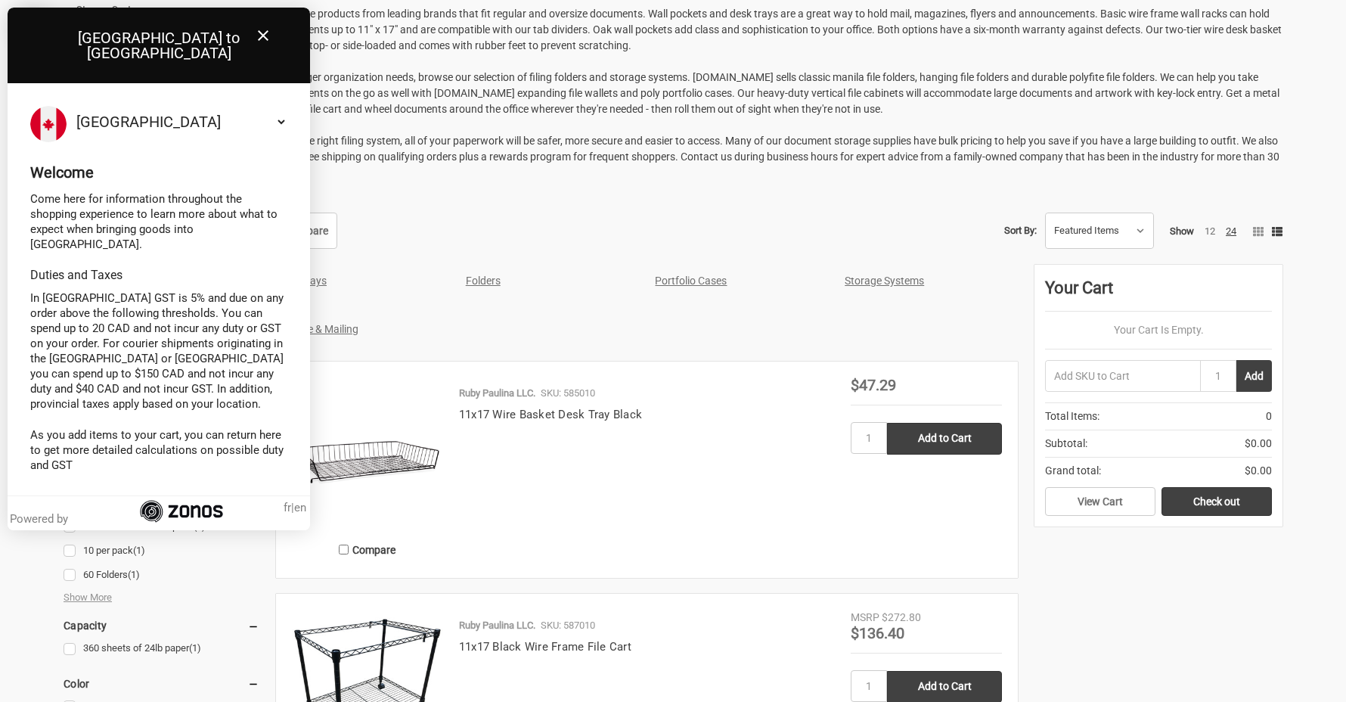
scroll to position [414, 0]
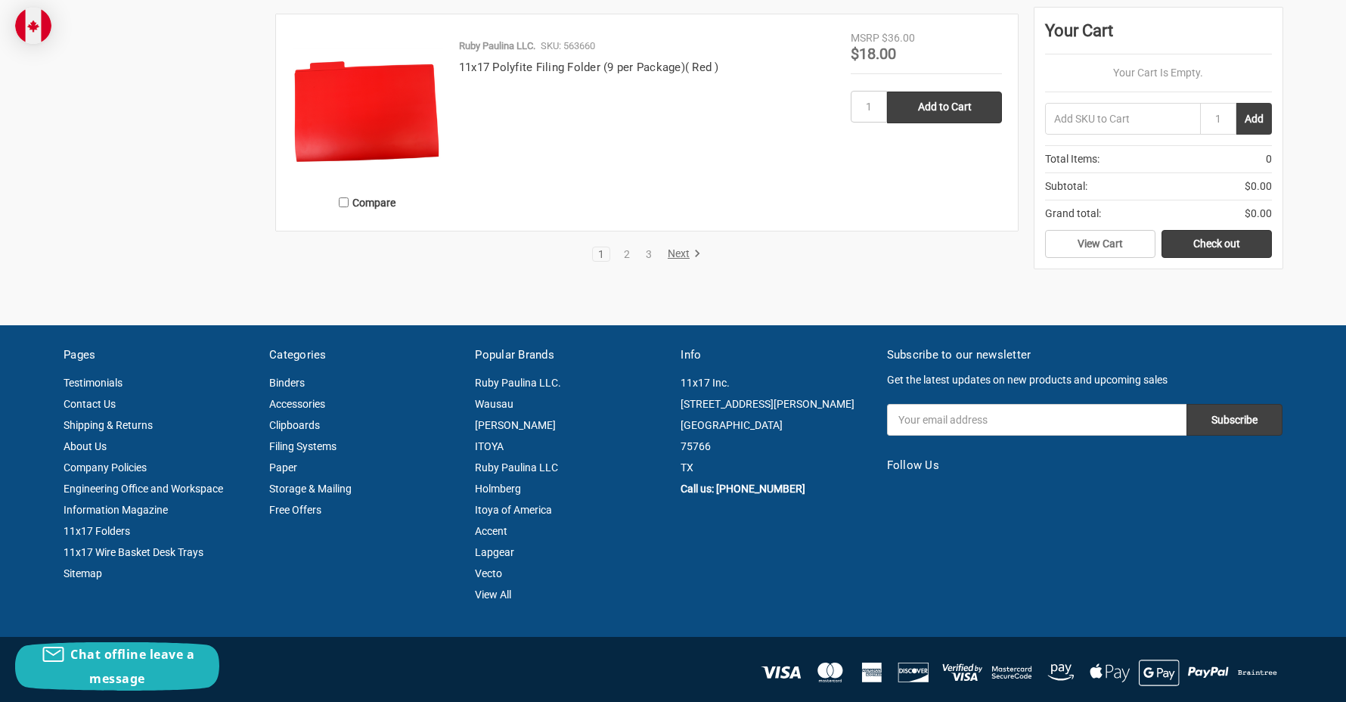
scroll to position [3110, 0]
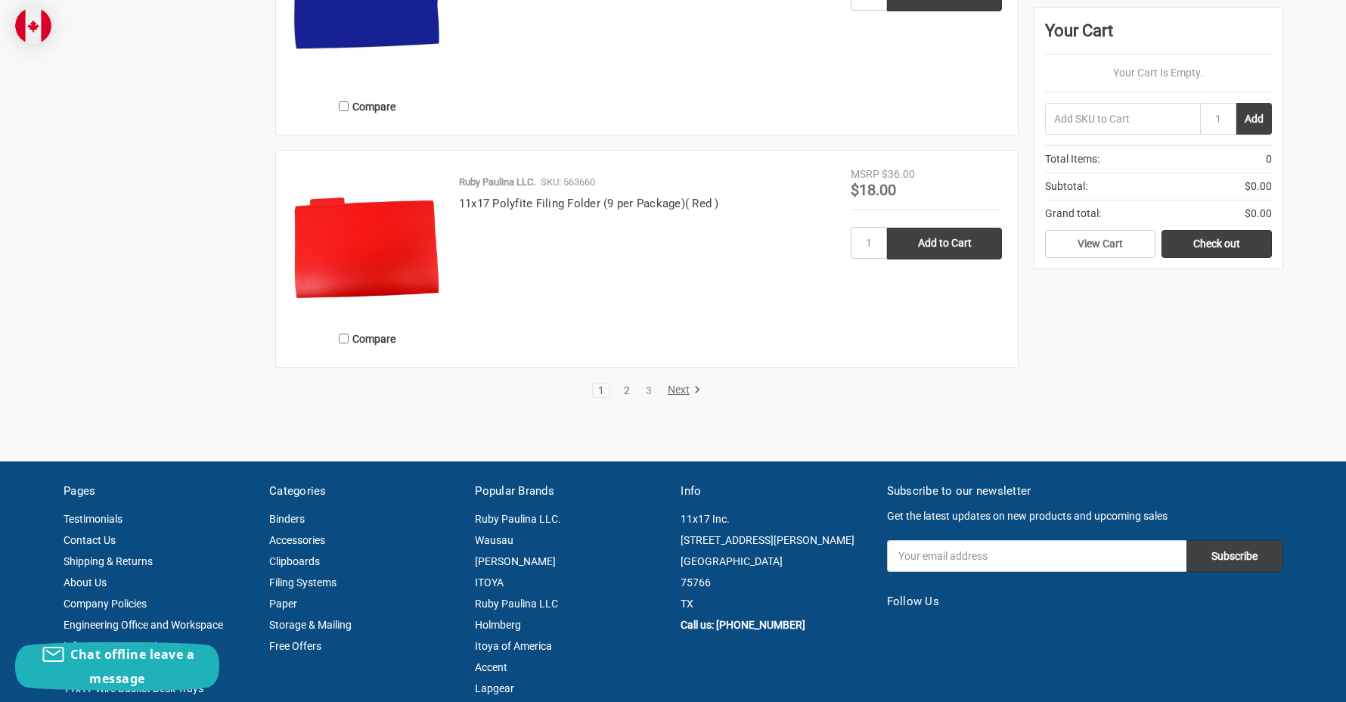
click at [625, 392] on link "2" at bounding box center [626, 390] width 17 height 11
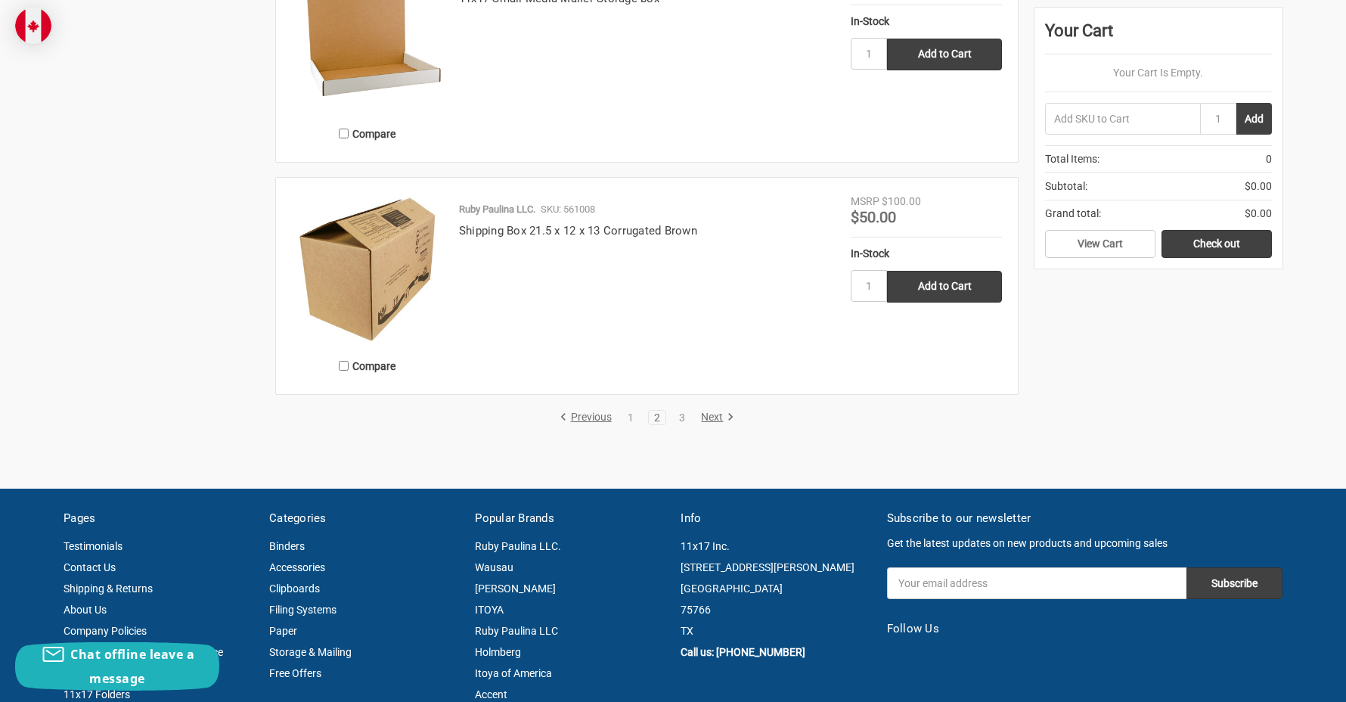
scroll to position [2987, 0]
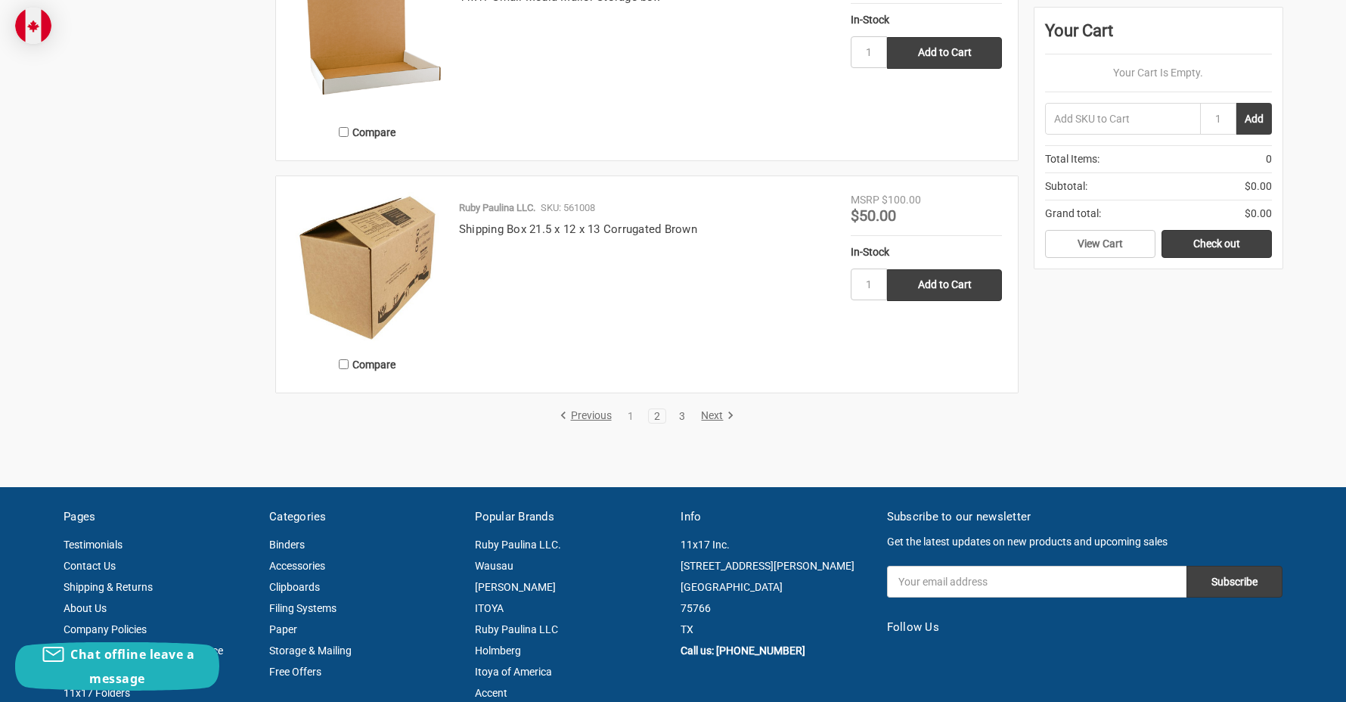
click at [684, 419] on link "3" at bounding box center [682, 416] width 17 height 11
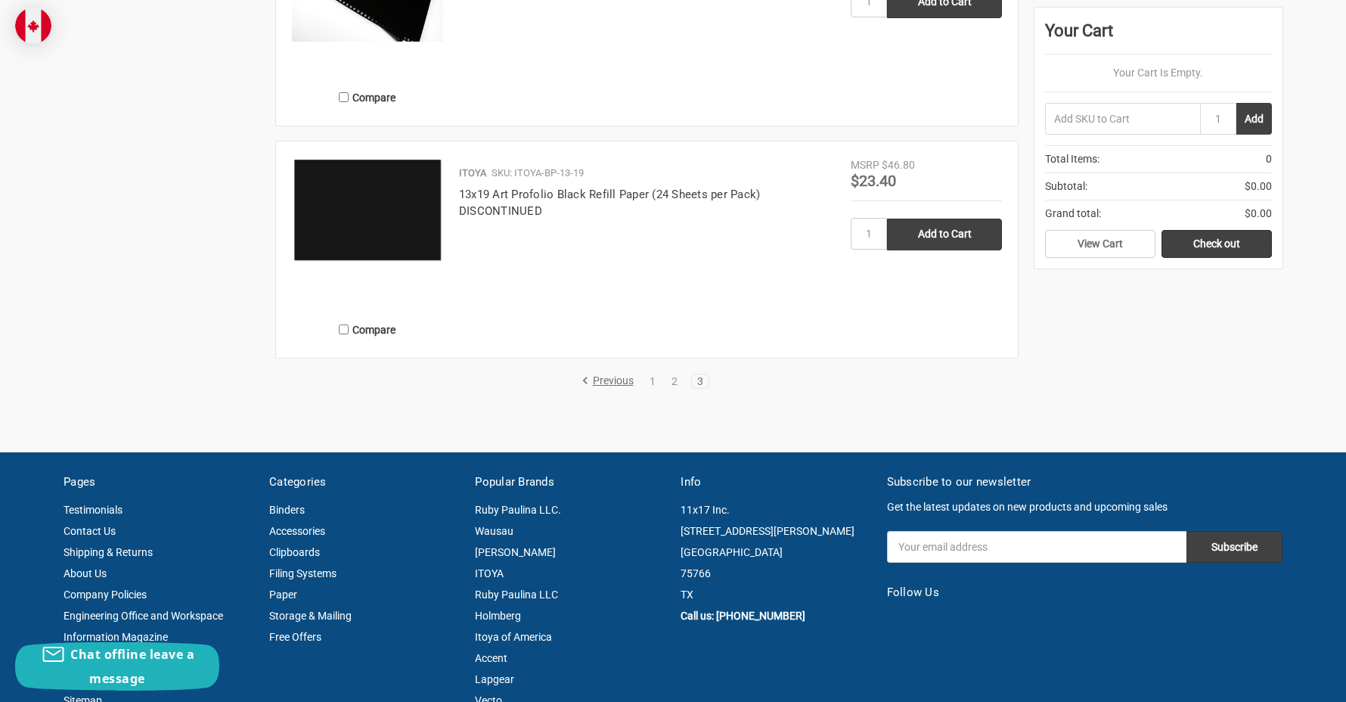
scroll to position [2125, 0]
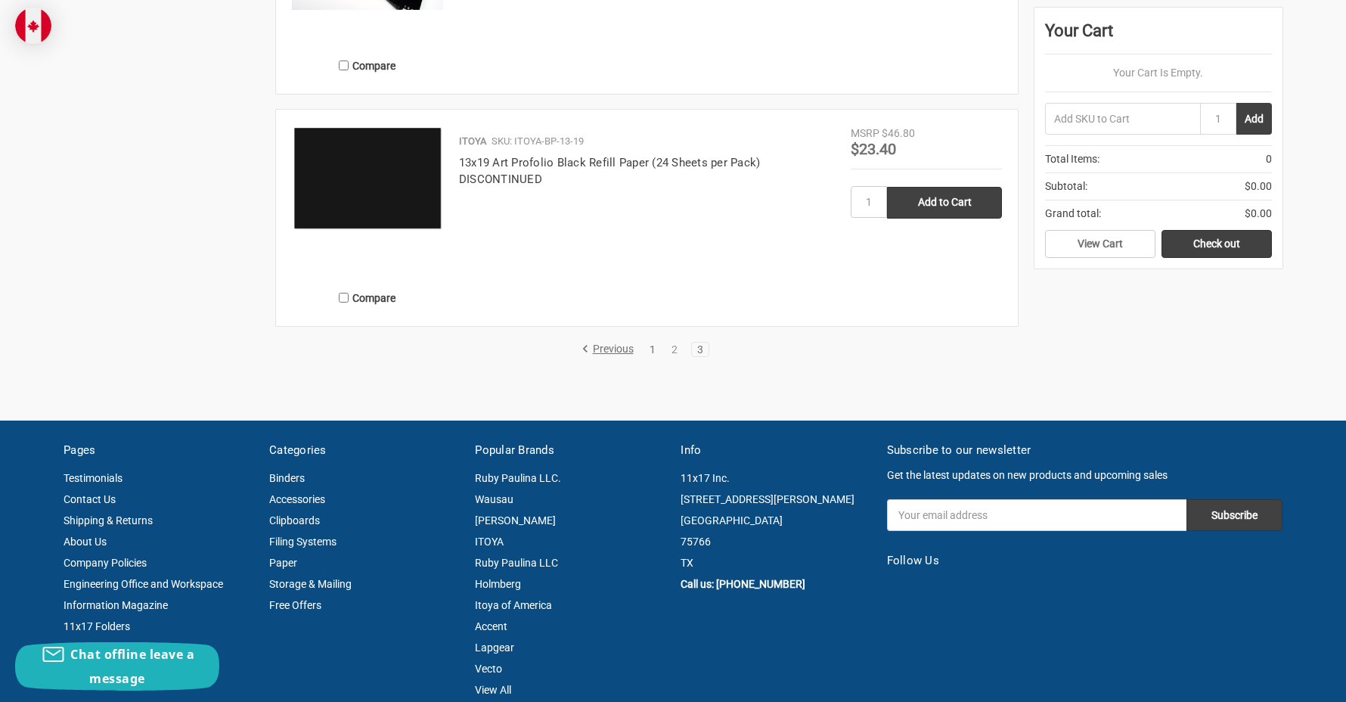
click at [655, 346] on link "1" at bounding box center [652, 349] width 17 height 11
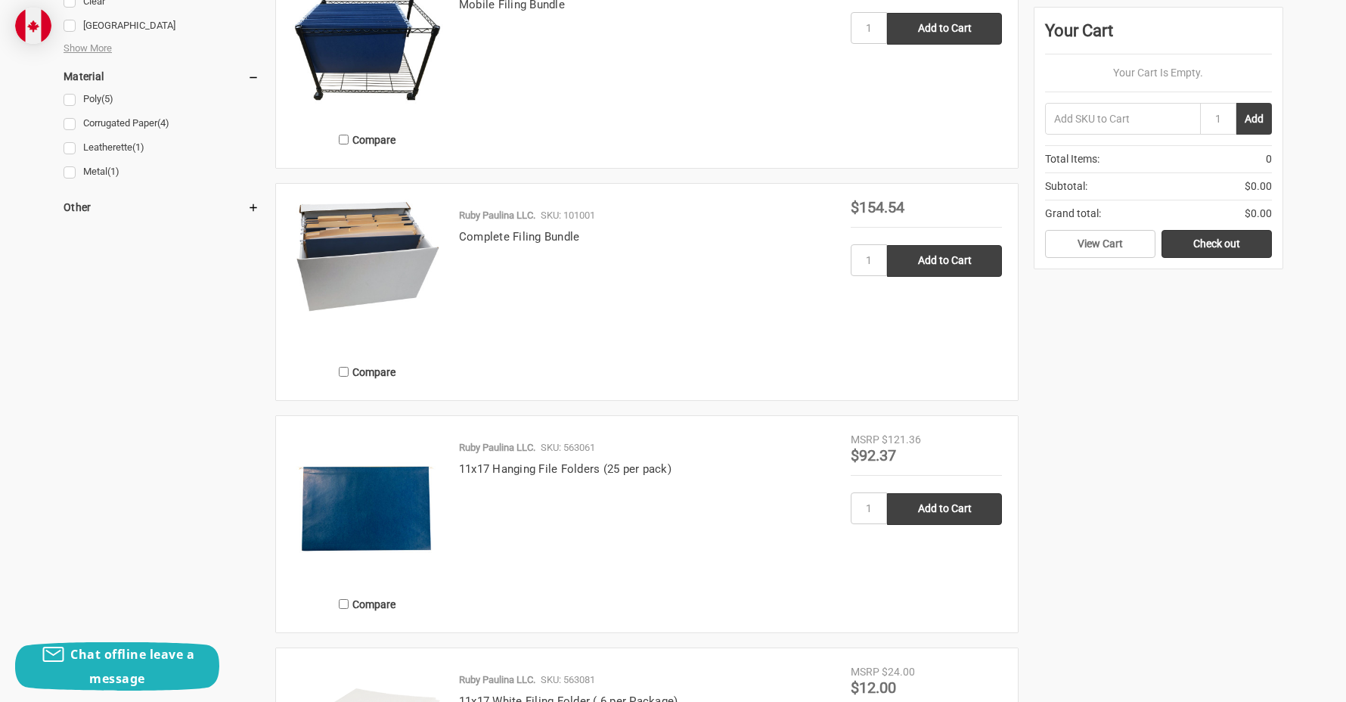
scroll to position [1124, 0]
click at [355, 262] on img at bounding box center [367, 255] width 151 height 112
